Goal: Task Accomplishment & Management: Use online tool/utility

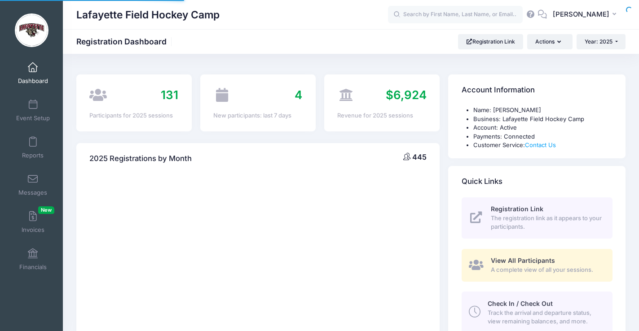
select select
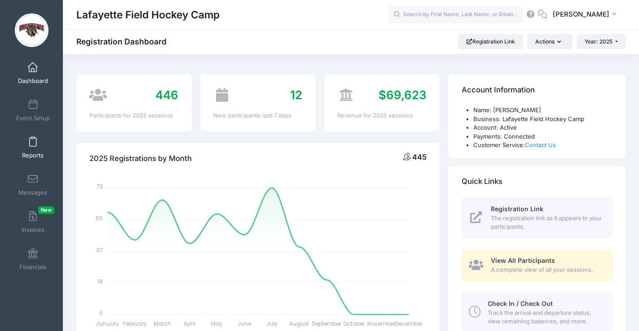
click at [33, 146] on span at bounding box center [33, 142] width 0 height 10
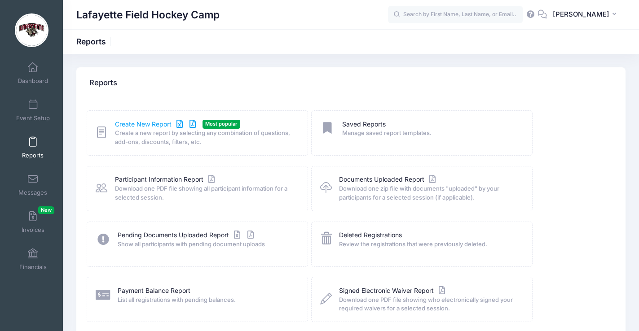
click at [150, 124] on link "Create New Report" at bounding box center [157, 124] width 84 height 9
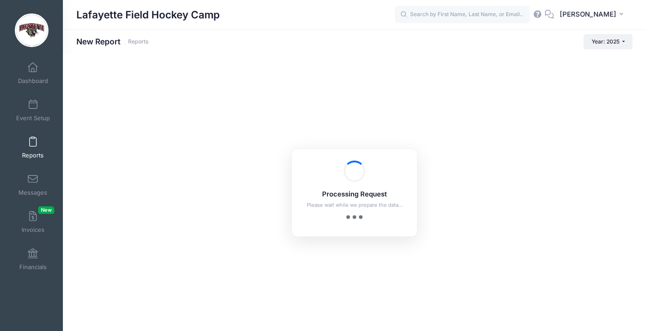
checkbox input "true"
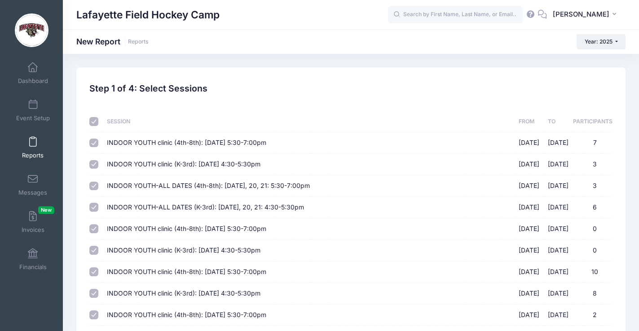
click at [93, 121] on input "checkbox" at bounding box center [93, 121] width 9 height 9
checkbox input "false"
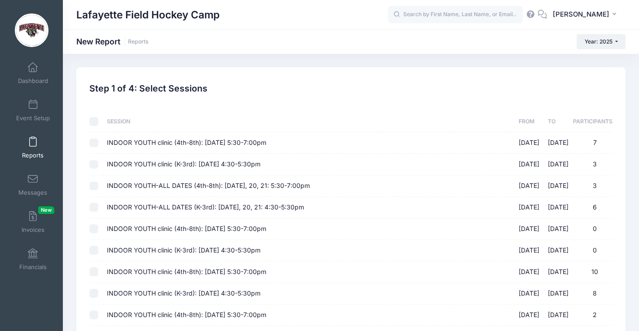
checkbox input "false"
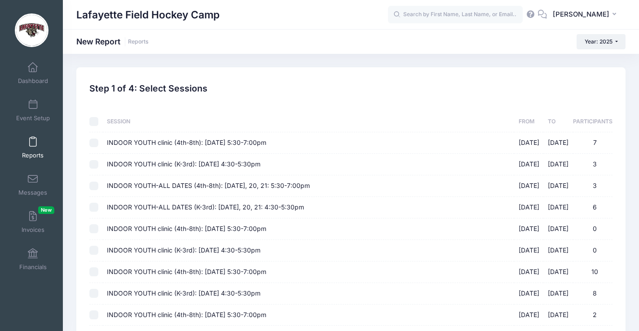
checkbox input "false"
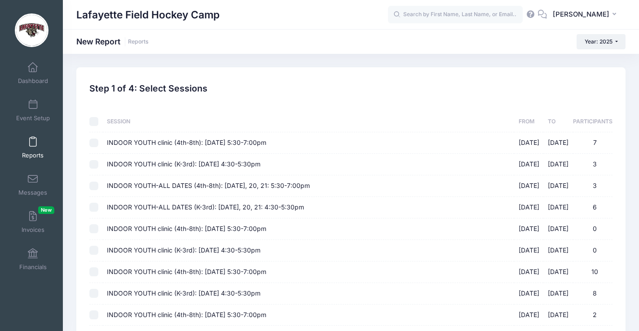
checkbox input "false"
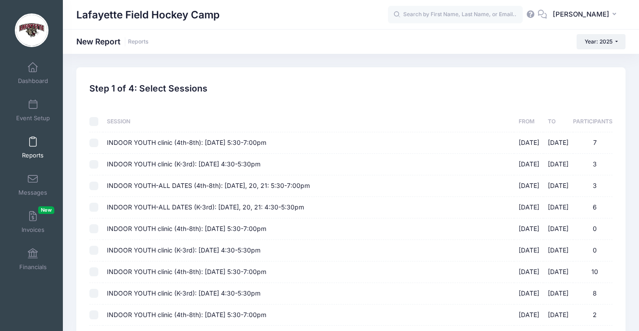
checkbox input "false"
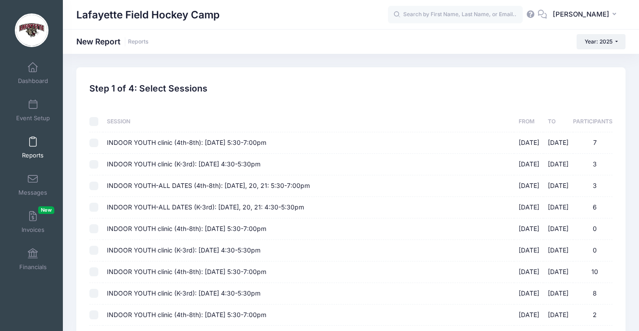
checkbox input "false"
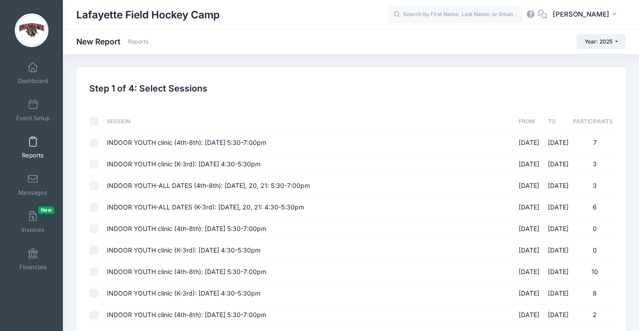
checkbox input "false"
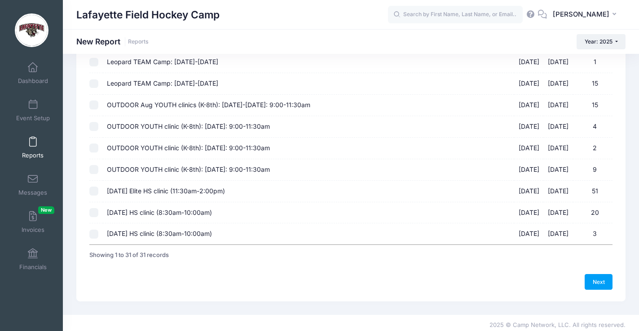
scroll to position [559, 0]
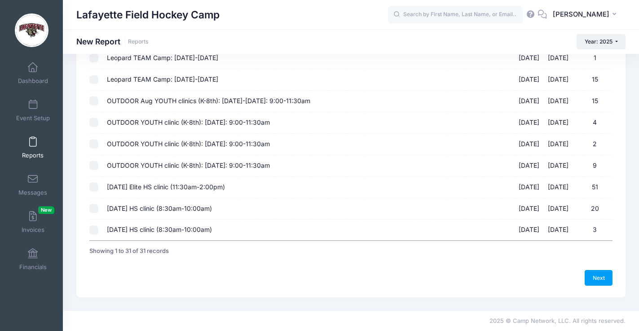
click at [93, 208] on input "Sept 14th HS clinic (8:30am-10:00am) 09/14/2025 - 09/14/2025 20" at bounding box center [93, 208] width 9 height 9
checkbox input "true"
click at [597, 277] on link "Next" at bounding box center [599, 277] width 28 height 15
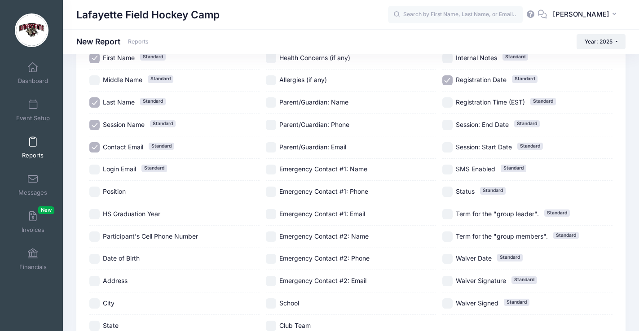
scroll to position [82, 0]
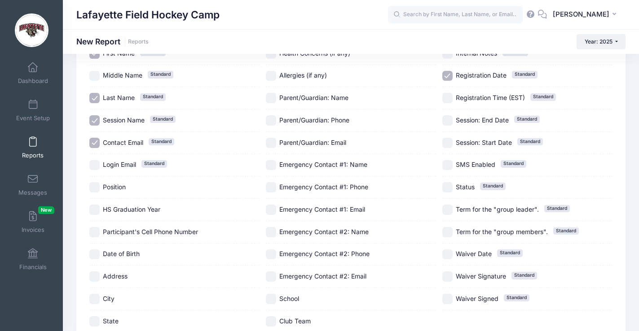
click at [117, 187] on span "Position" at bounding box center [114, 187] width 23 height 8
checkbox input "true"
click at [117, 204] on div "HS Graduation Year" at bounding box center [174, 210] width 170 height 22
checkbox input "true"
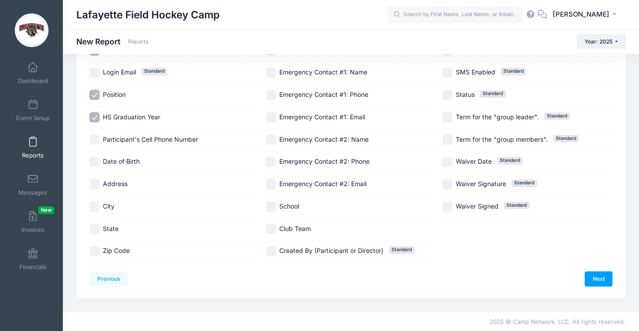
scroll to position [176, 0]
click at [108, 230] on span "State" at bounding box center [111, 228] width 16 height 8
checkbox input "true"
click at [271, 231] on input "Club Team" at bounding box center [271, 228] width 10 height 10
checkbox input "true"
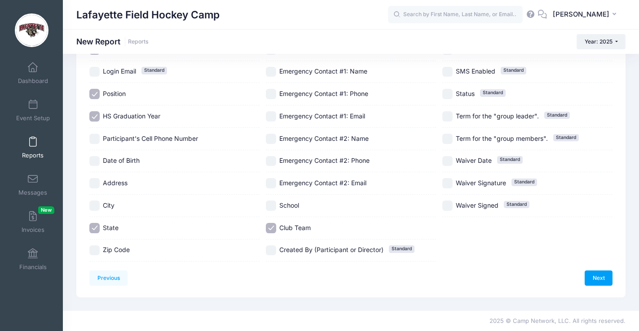
click at [273, 205] on input "School" at bounding box center [271, 206] width 10 height 10
checkbox input "true"
click at [596, 276] on link "Next" at bounding box center [599, 278] width 28 height 15
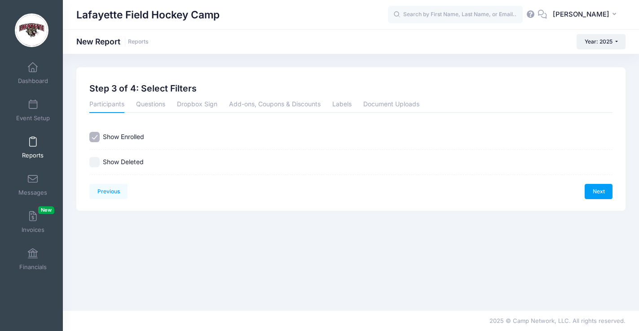
scroll to position [0, 0]
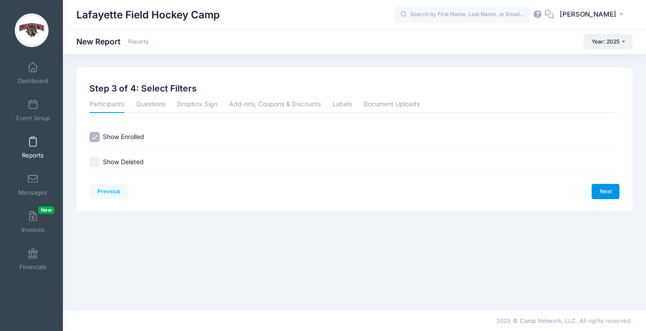
click at [606, 191] on link "Next" at bounding box center [606, 191] width 28 height 15
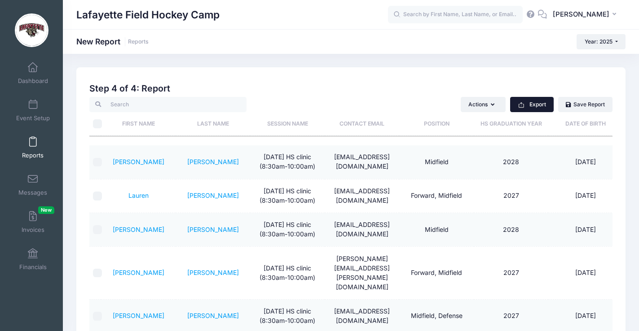
click at [533, 104] on button "Export" at bounding box center [532, 104] width 44 height 15
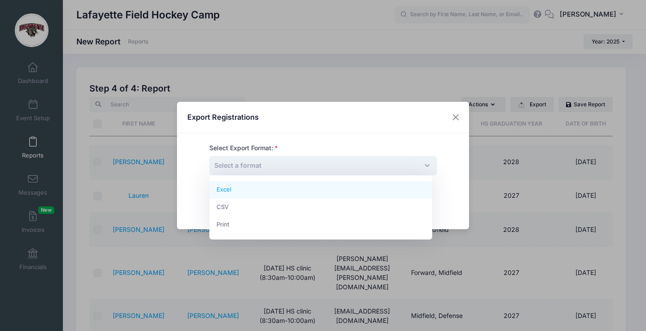
click at [373, 166] on span "Select a format" at bounding box center [323, 165] width 228 height 19
select select "excel"
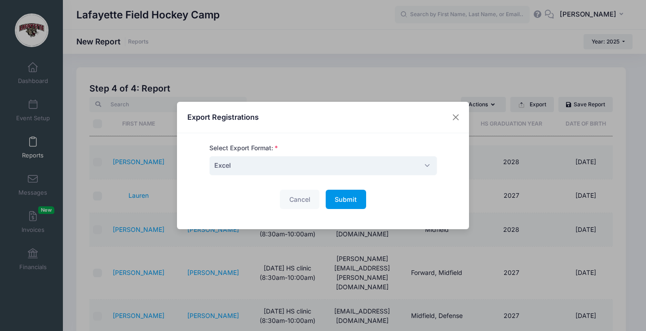
click at [349, 200] on span "Submit" at bounding box center [346, 200] width 22 height 8
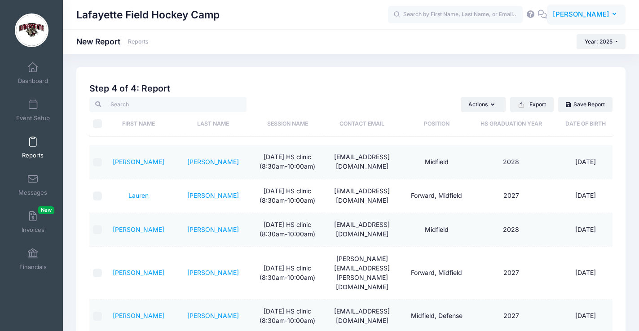
click at [615, 14] on icon "button" at bounding box center [616, 14] width 7 height 0
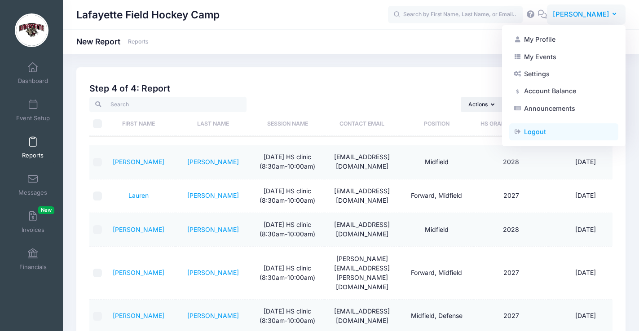
click at [537, 135] on link "Logout" at bounding box center [563, 132] width 109 height 17
